Goal: Information Seeking & Learning: Learn about a topic

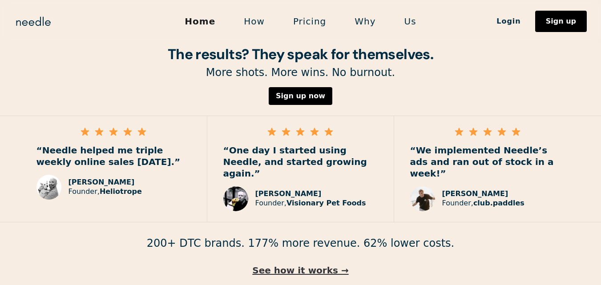
click at [319, 265] on link "See how it works →" at bounding box center [300, 271] width 601 height 12
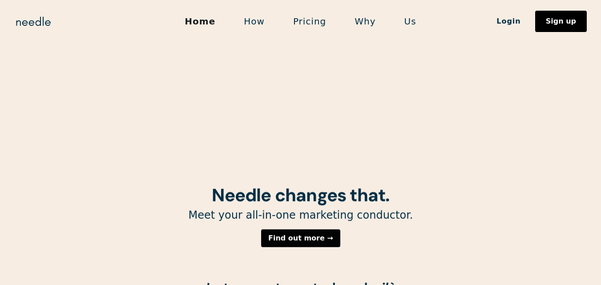
scroll to position [267, 0]
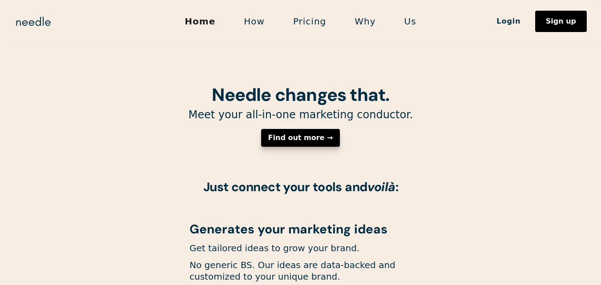
click at [308, 137] on div "Find out more →" at bounding box center [300, 137] width 65 height 7
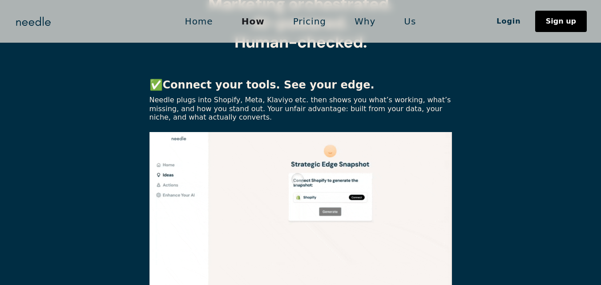
scroll to position [356, 0]
